Goal: Task Accomplishment & Management: Manage account settings

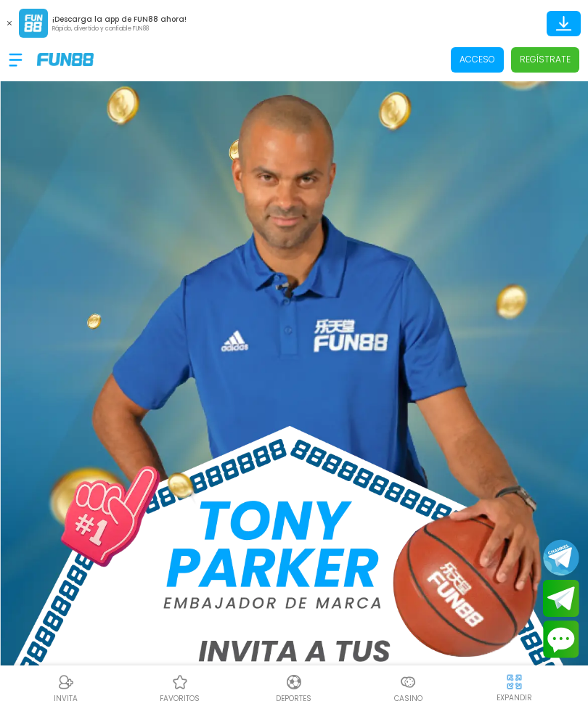
click at [486, 57] on p "Acceso" at bounding box center [478, 59] width 36 height 13
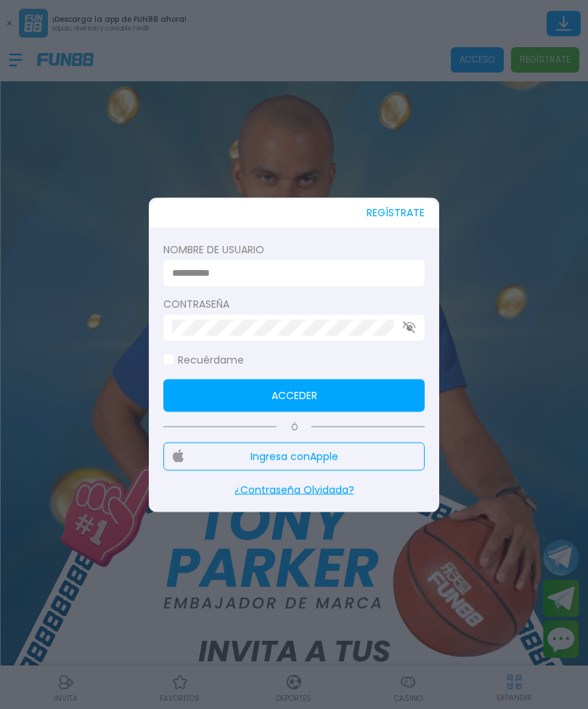
click at [335, 279] on input at bounding box center [289, 273] width 235 height 15
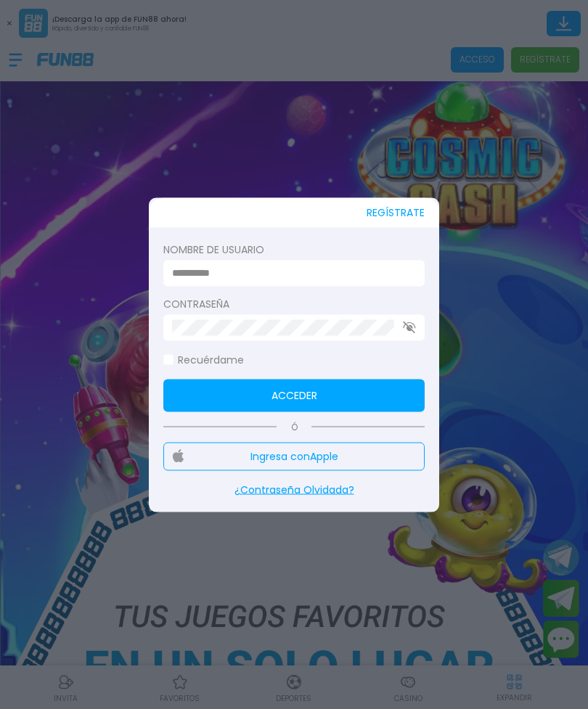
type input "*********"
click at [294, 395] on button "Acceder" at bounding box center [293, 395] width 261 height 33
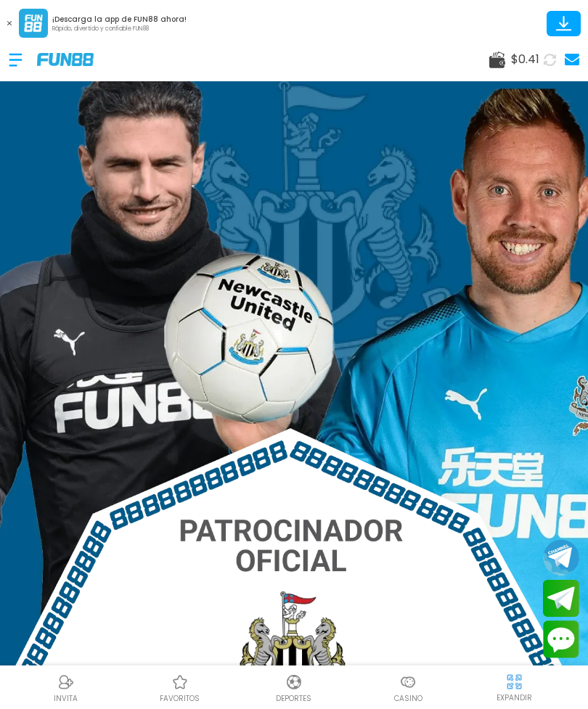
click at [9, 49] on div at bounding box center [23, 59] width 28 height 43
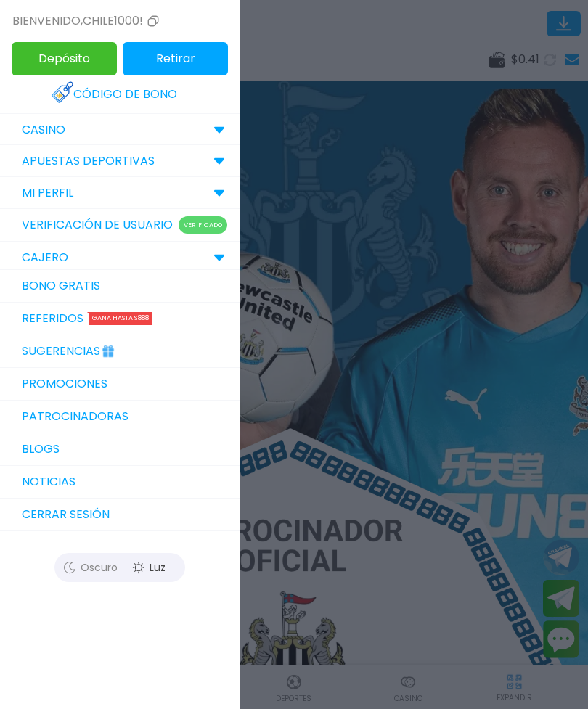
click at [42, 518] on button "Cerrar sesión" at bounding box center [120, 515] width 240 height 33
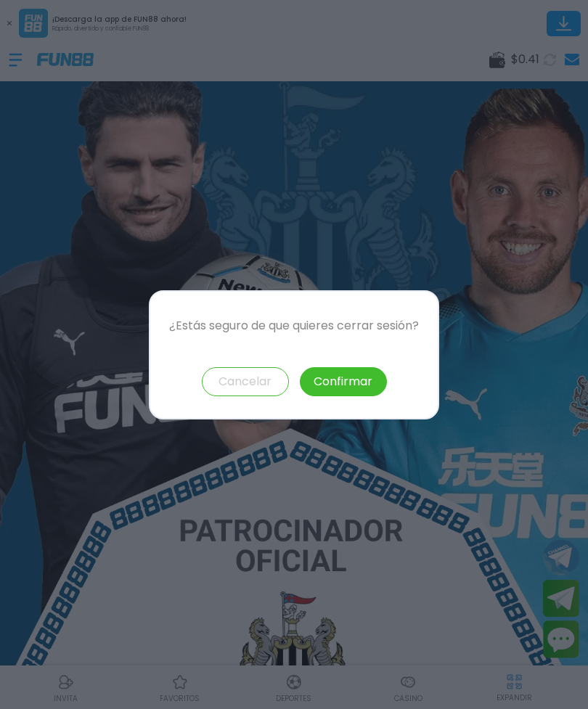
click at [357, 386] on button "Confirmar" at bounding box center [343, 381] width 87 height 29
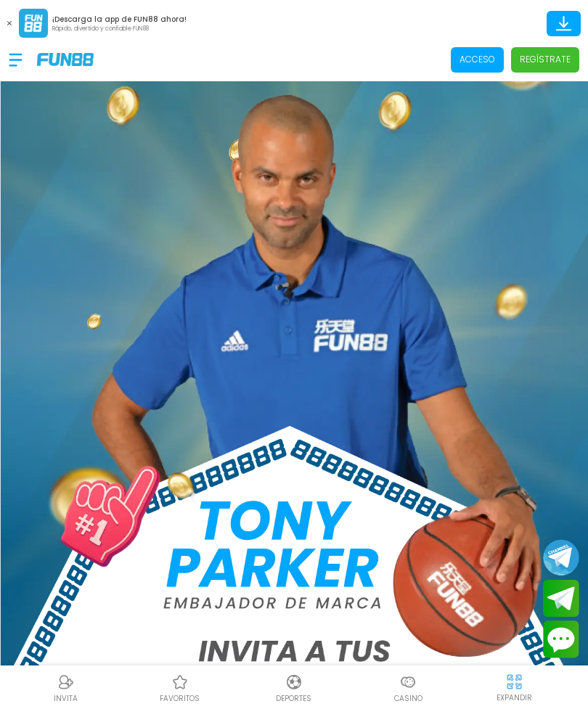
click at [464, 61] on p "Acceso" at bounding box center [478, 59] width 36 height 13
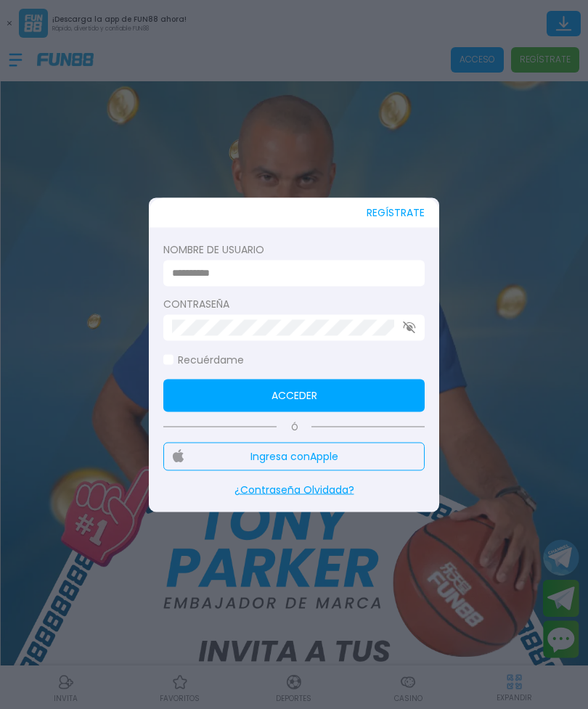
click at [351, 266] on input at bounding box center [289, 273] width 235 height 15
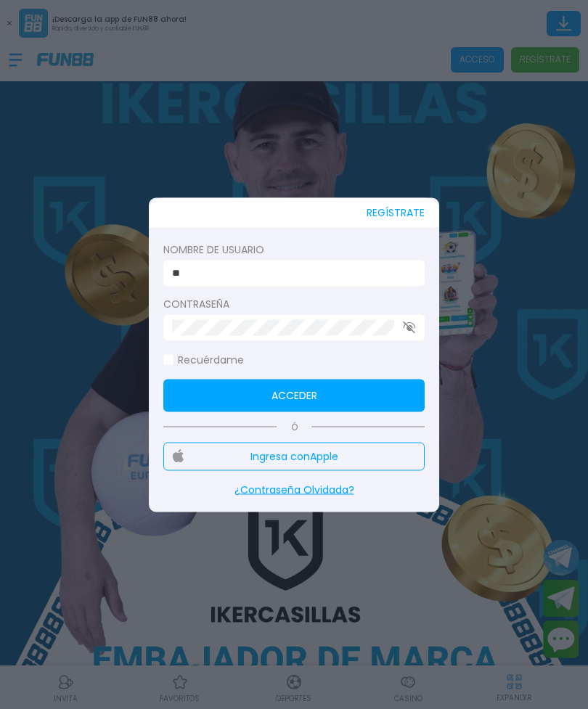
type input "********"
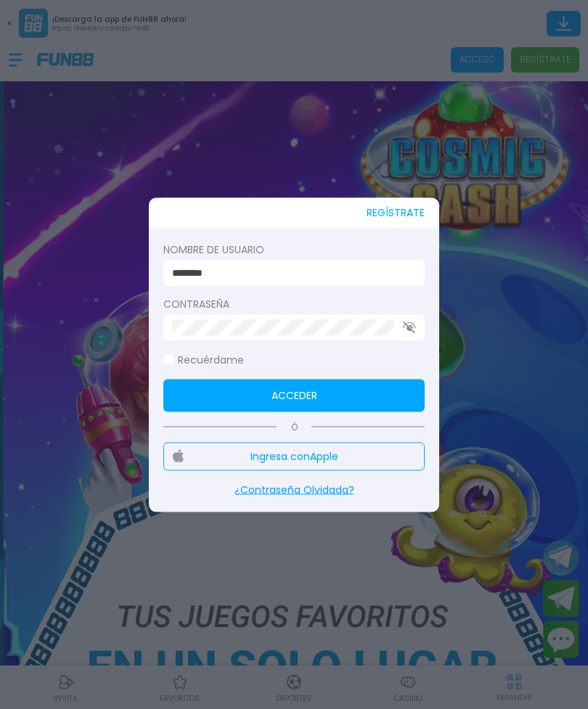
click at [387, 393] on button "Acceder" at bounding box center [293, 395] width 261 height 33
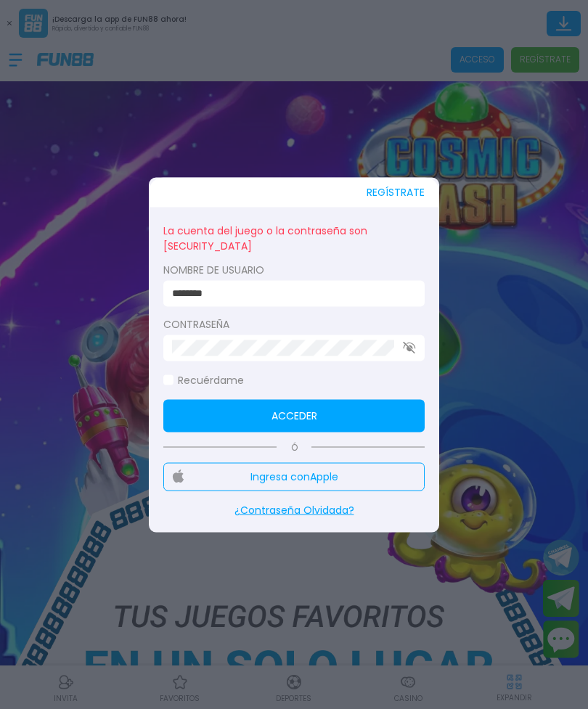
click at [409, 342] on icon "button" at bounding box center [409, 348] width 13 height 12
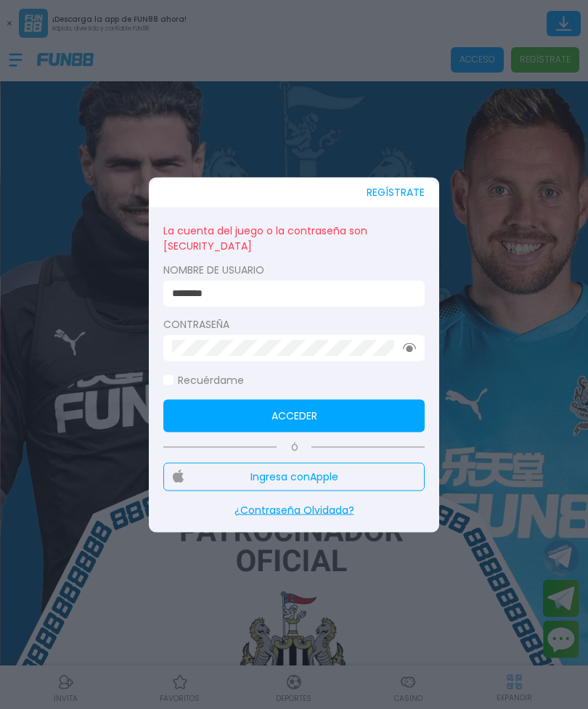
click at [367, 412] on button "Acceder" at bounding box center [293, 415] width 261 height 33
